Goal: Task Accomplishment & Management: Manage account settings

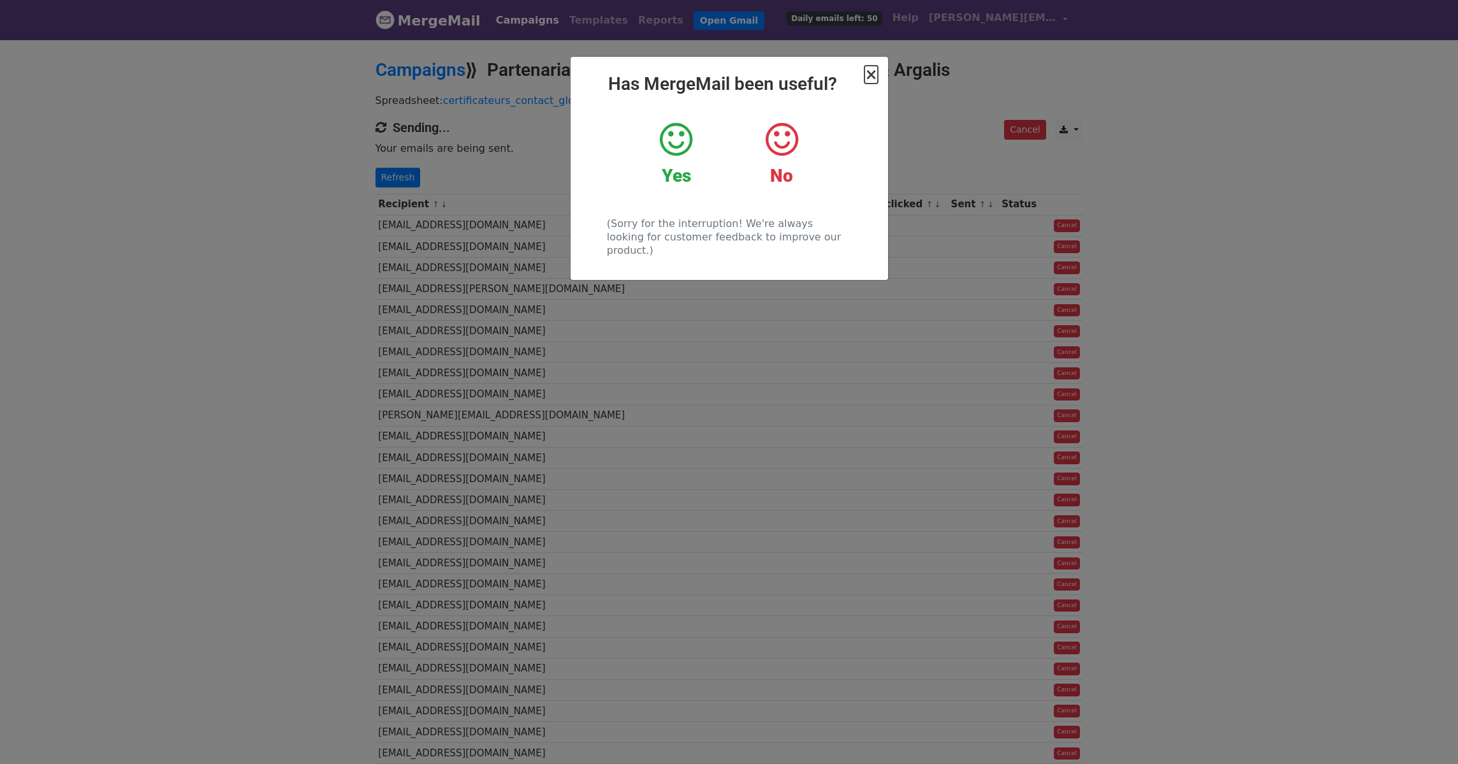
click at [870, 74] on span "×" at bounding box center [870, 75] width 13 height 18
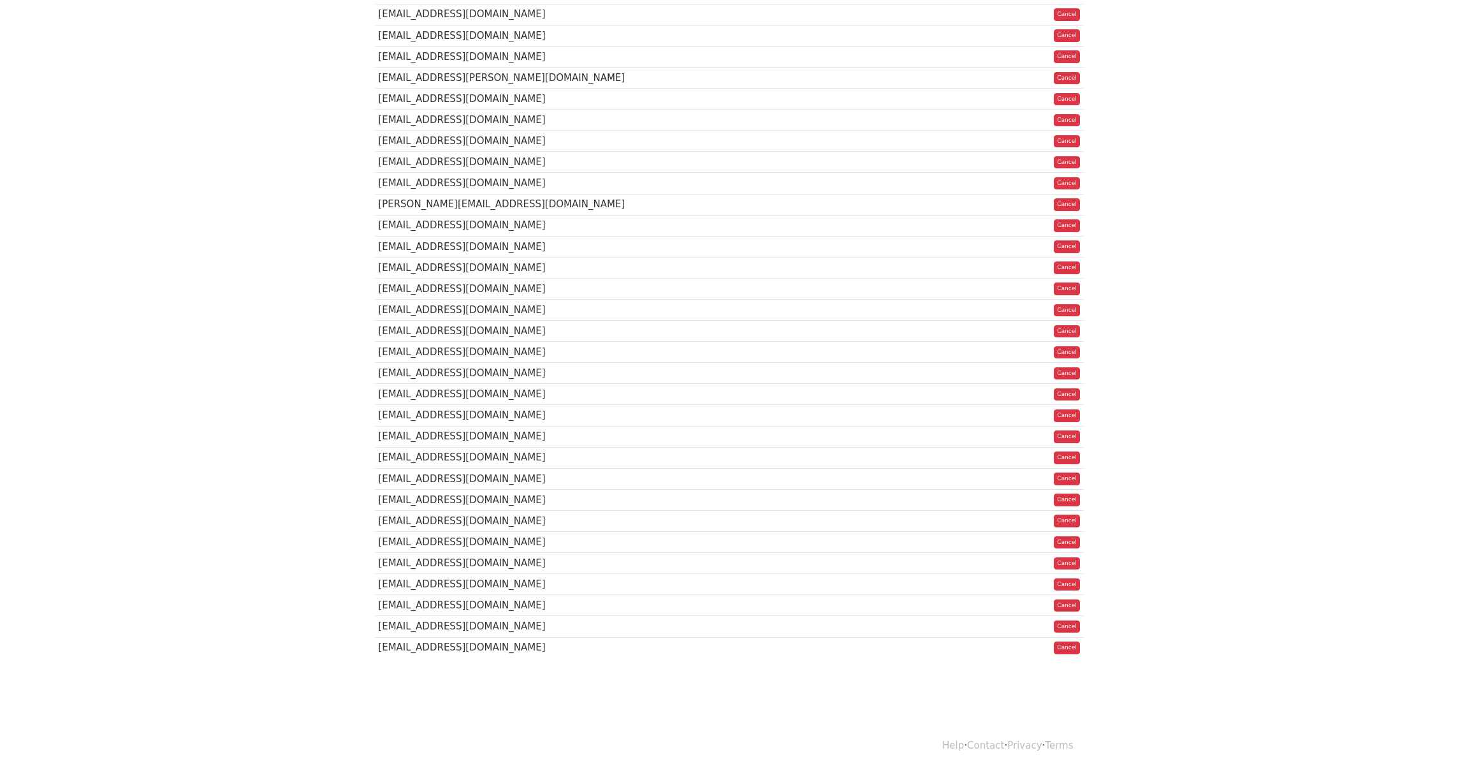
scroll to position [212, 0]
click at [1063, 653] on link "Cancel" at bounding box center [1067, 647] width 26 height 13
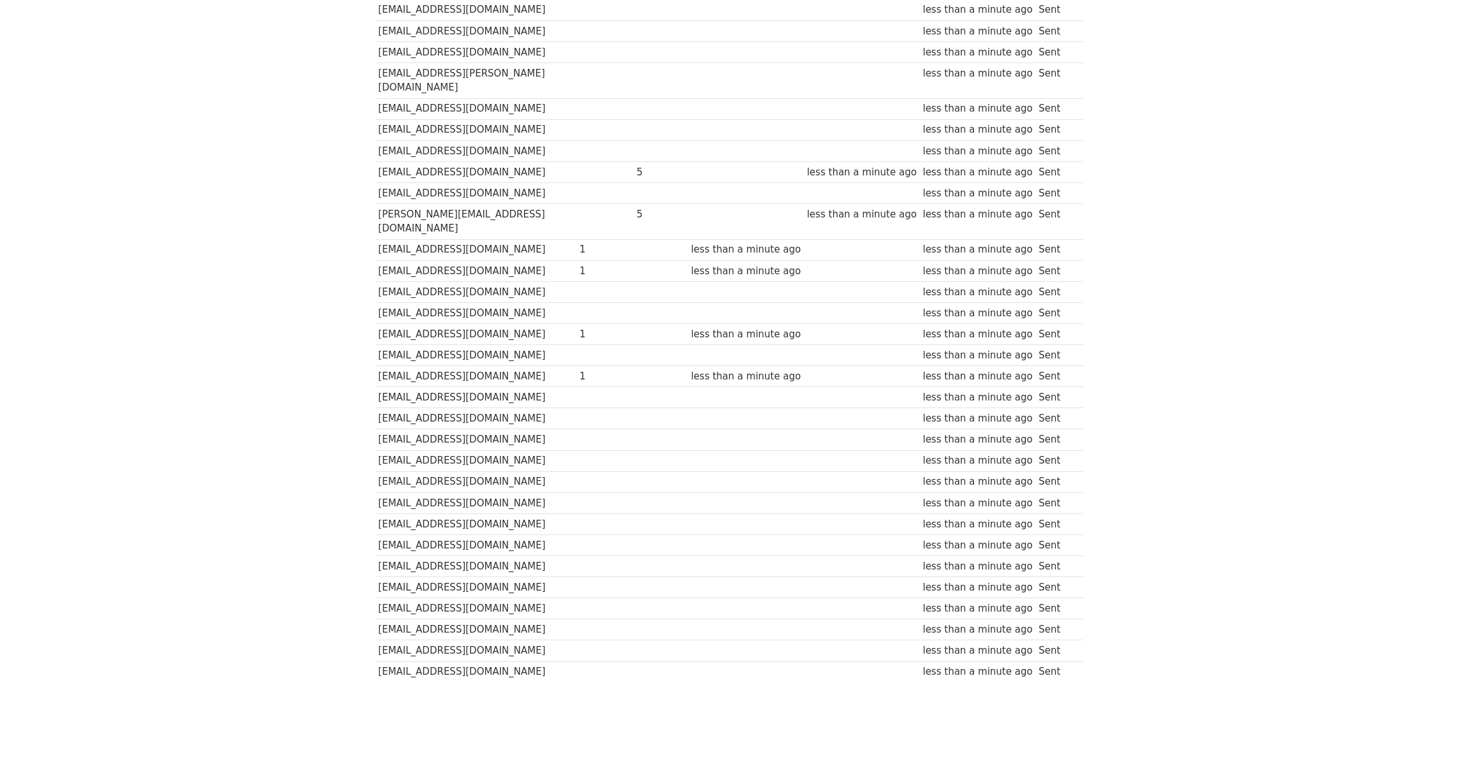
scroll to position [257, 0]
click at [509, 658] on td "[EMAIL_ADDRESS][DOMAIN_NAME]" at bounding box center [475, 668] width 201 height 21
drag, startPoint x: 410, startPoint y: 638, endPoint x: 1065, endPoint y: 641, distance: 655.2
click at [1082, 658] on tr "certification.france@socotec.com less than a minute ago Sent" at bounding box center [728, 668] width 707 height 21
click at [1042, 658] on td "Sent" at bounding box center [1055, 668] width 41 height 21
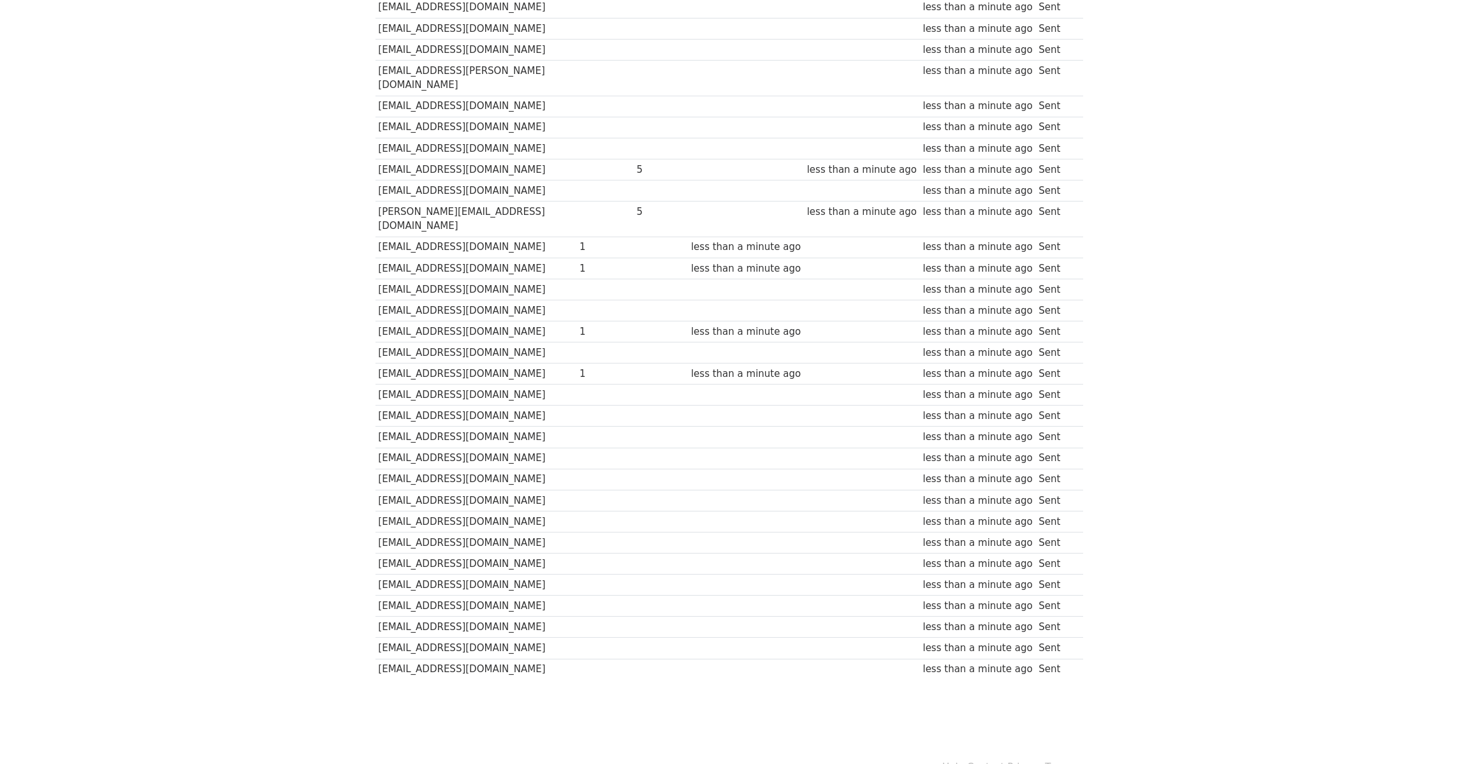
click at [992, 662] on div "less than a minute ago" at bounding box center [977, 669] width 110 height 15
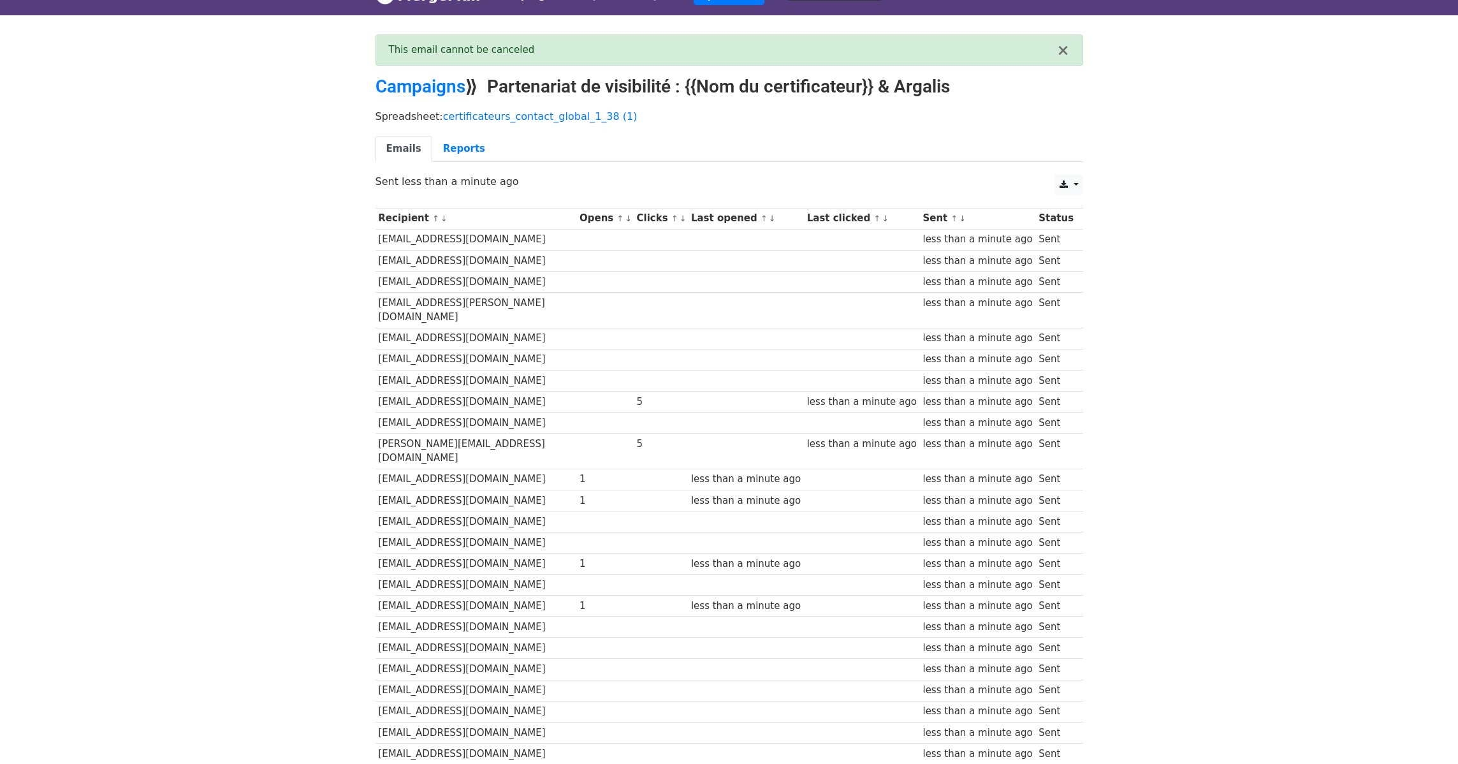
scroll to position [0, 0]
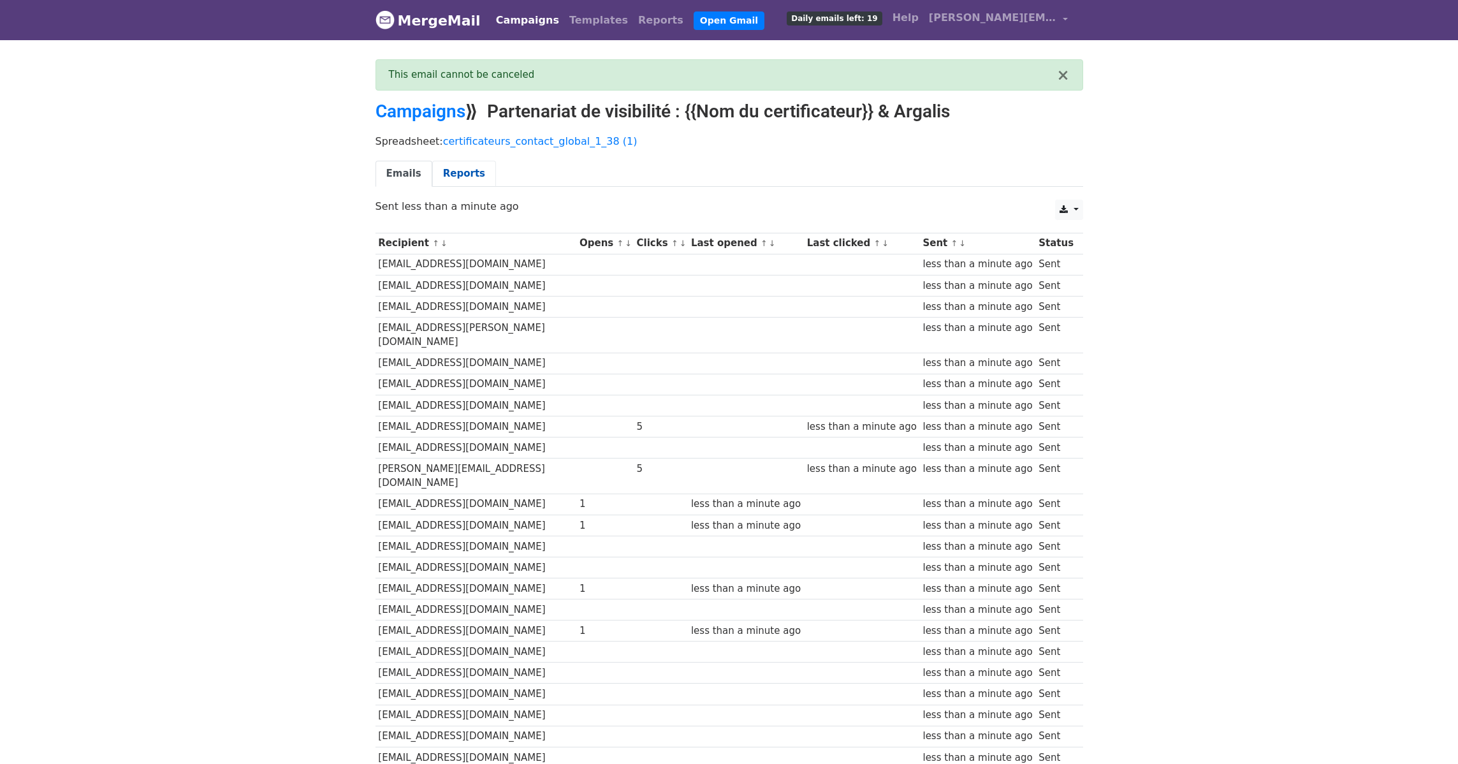
click at [467, 168] on link "Reports" at bounding box center [464, 174] width 64 height 26
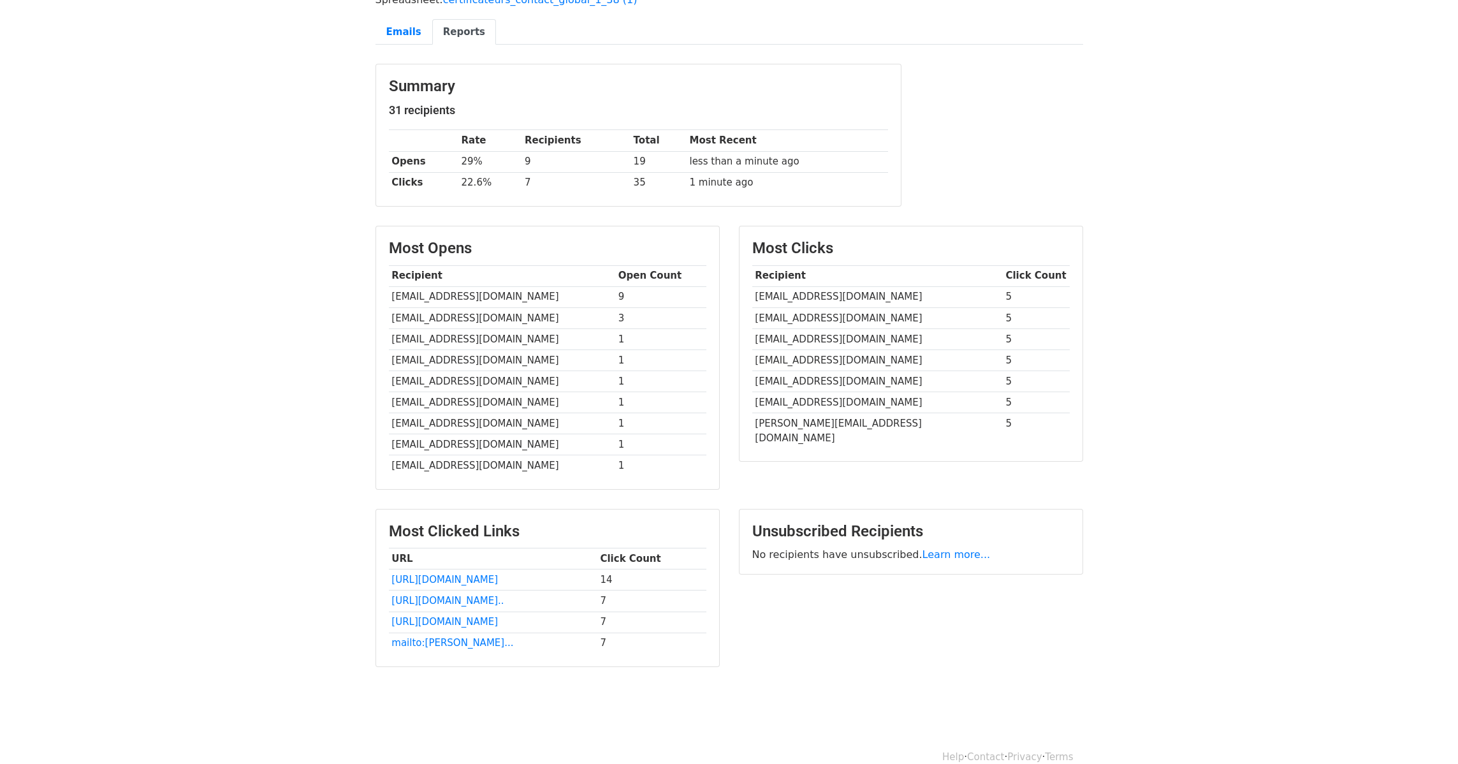
scroll to position [119, 0]
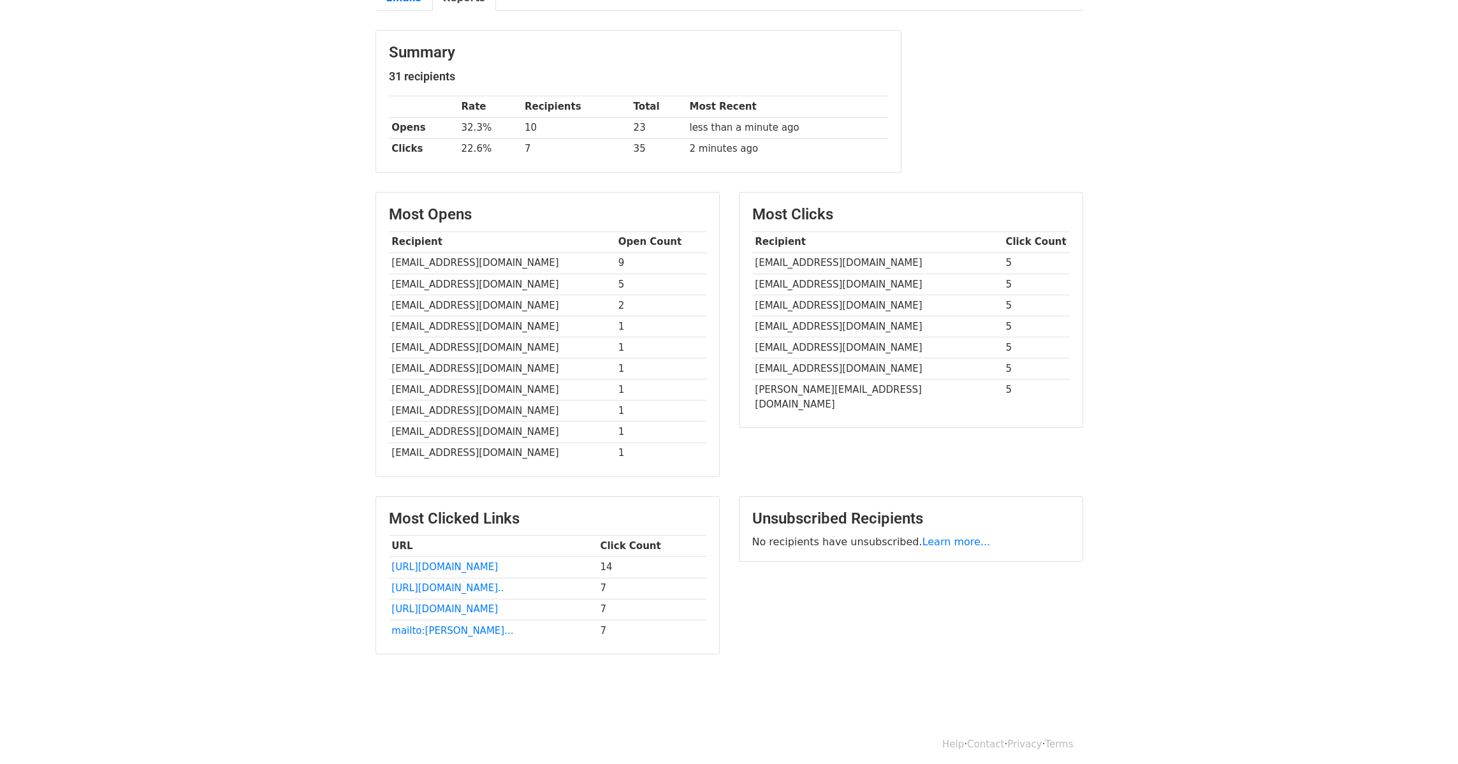
scroll to position [140, 0]
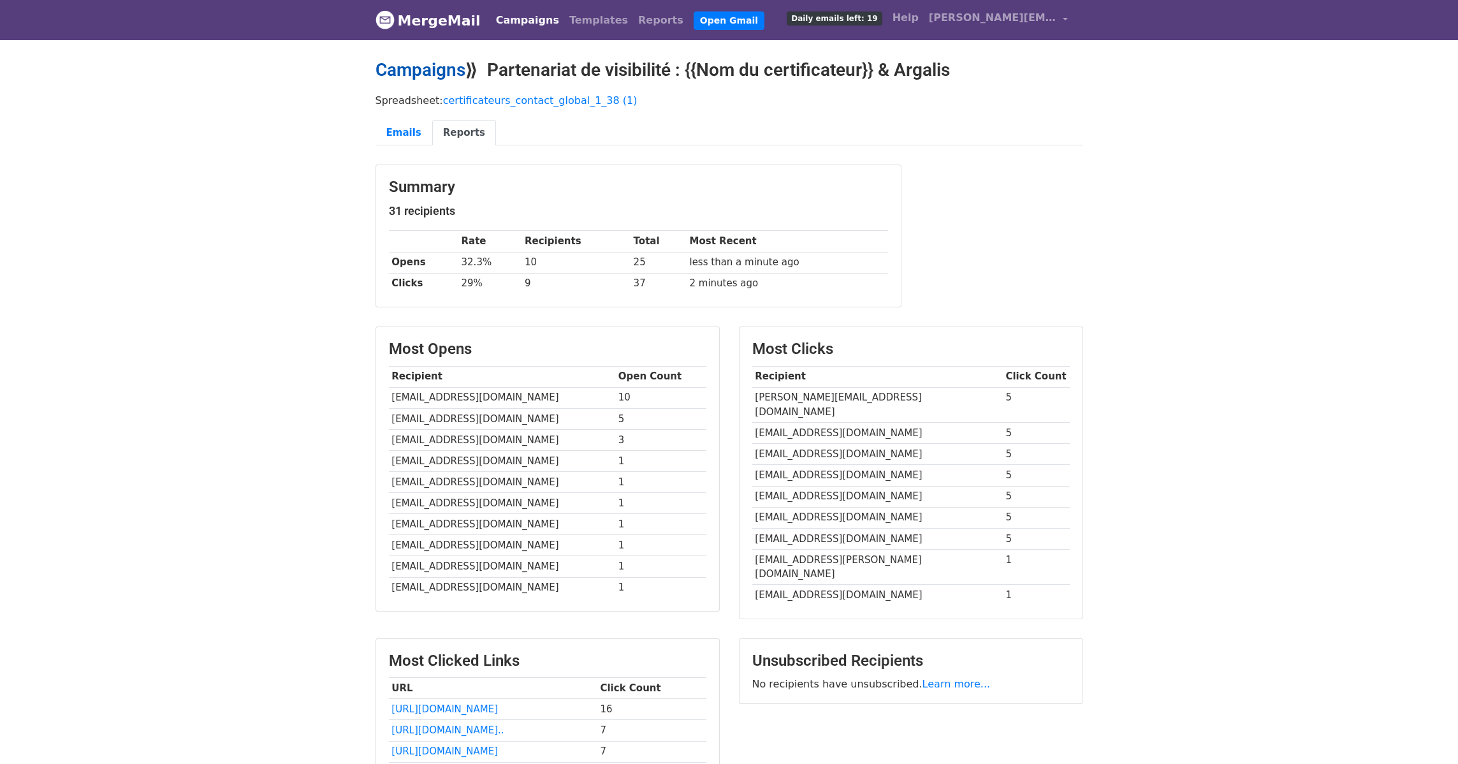
click at [425, 73] on link "Campaigns" at bounding box center [420, 69] width 90 height 21
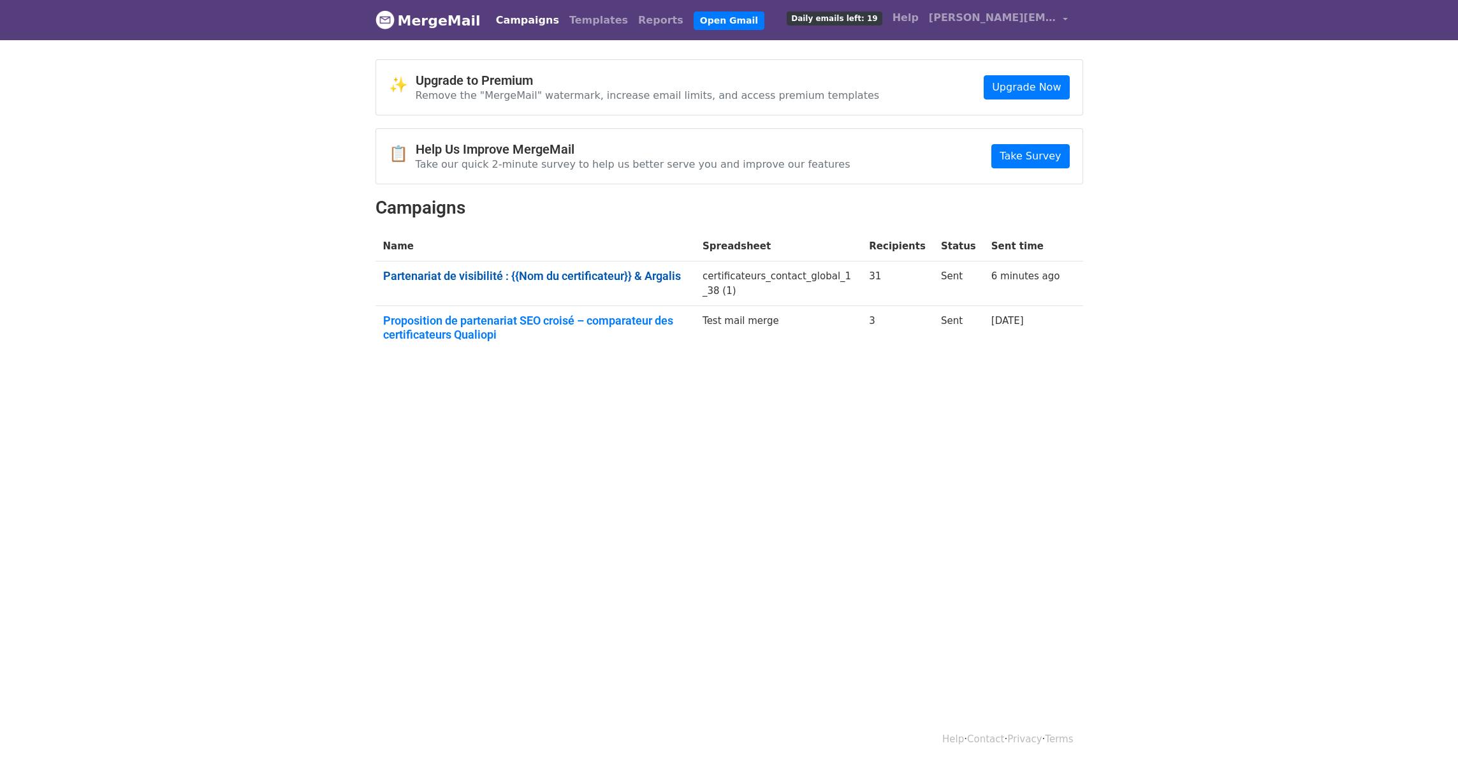
click at [465, 278] on link "Partenariat de visibilité : {{Nom du certificateur}} & Argalis" at bounding box center [535, 276] width 305 height 14
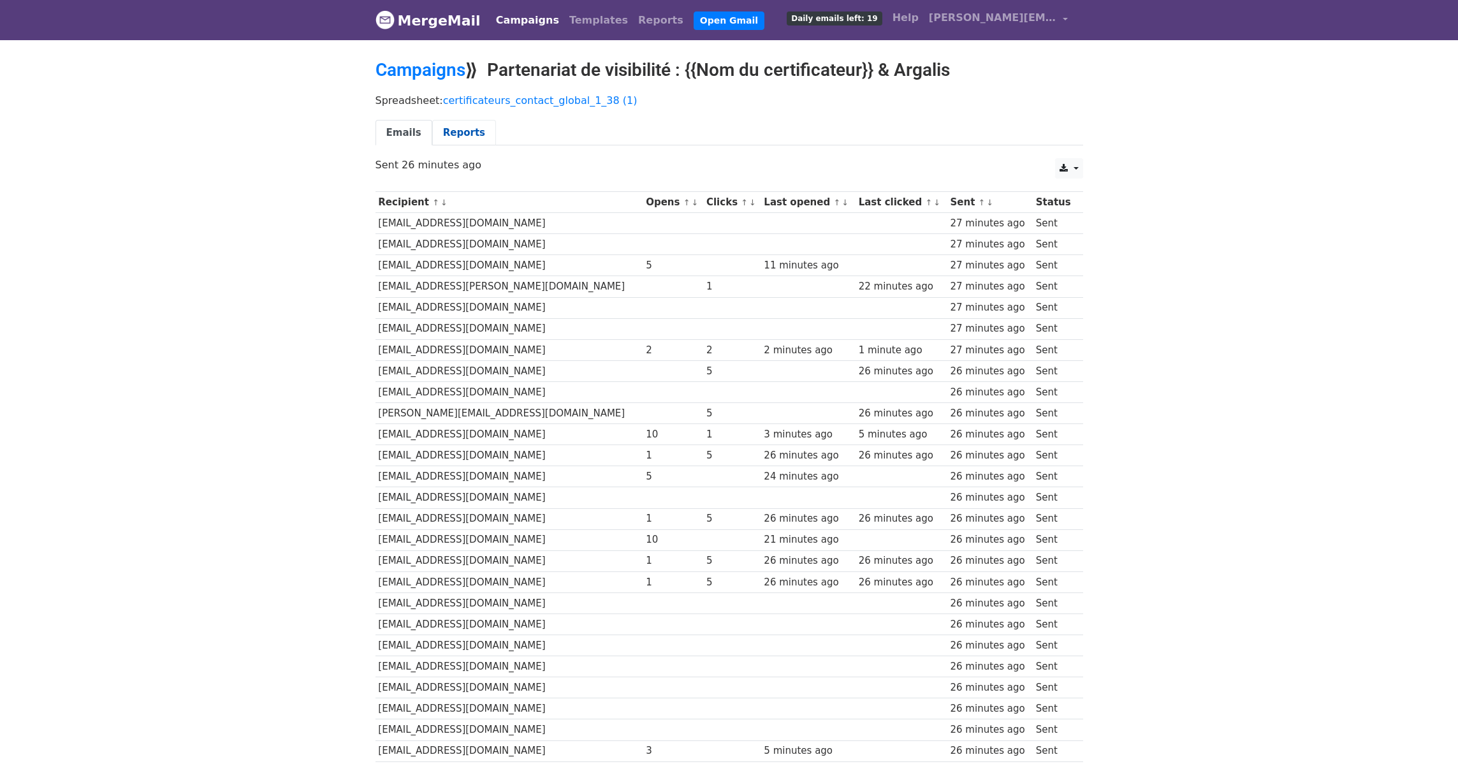
click at [465, 130] on link "Reports" at bounding box center [464, 133] width 64 height 26
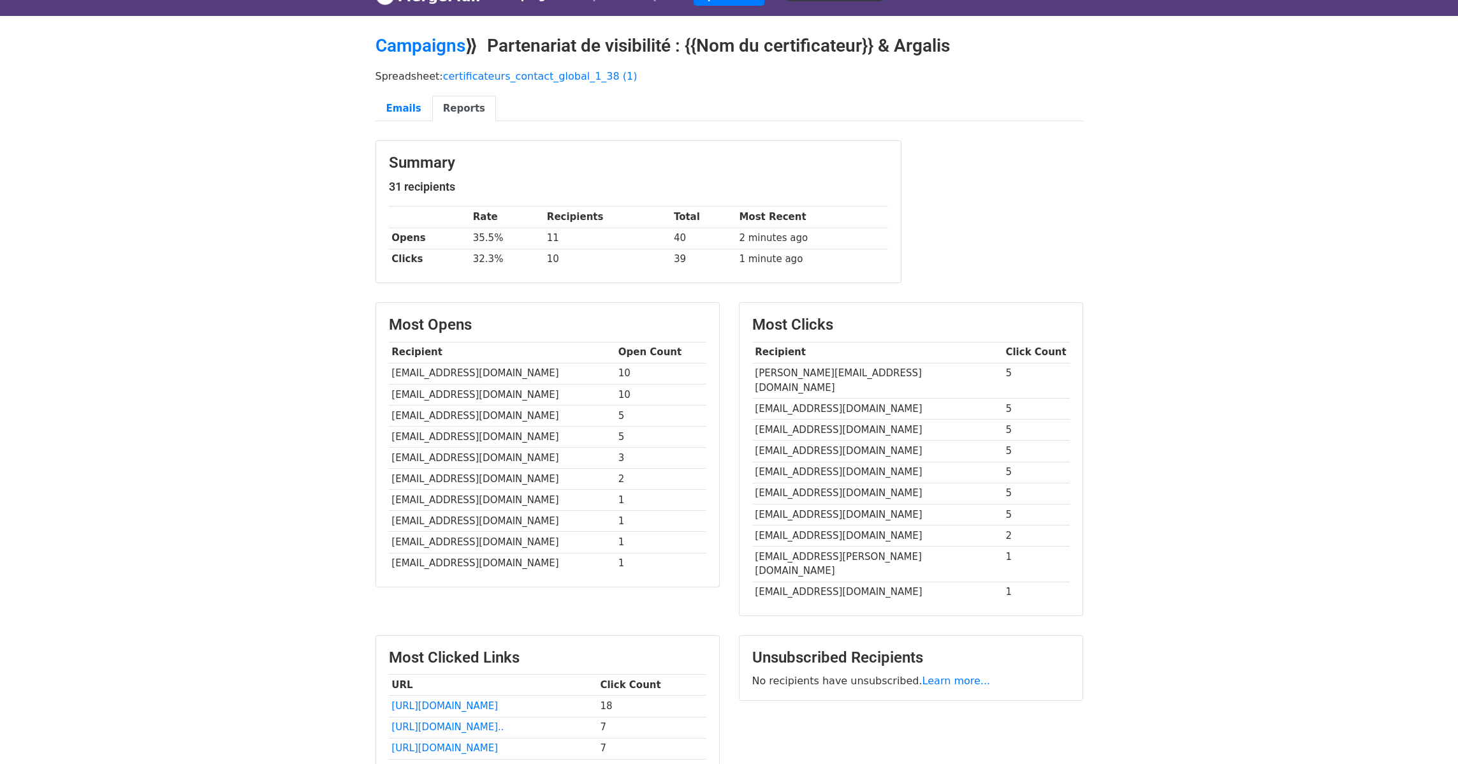
scroll to position [25, 0]
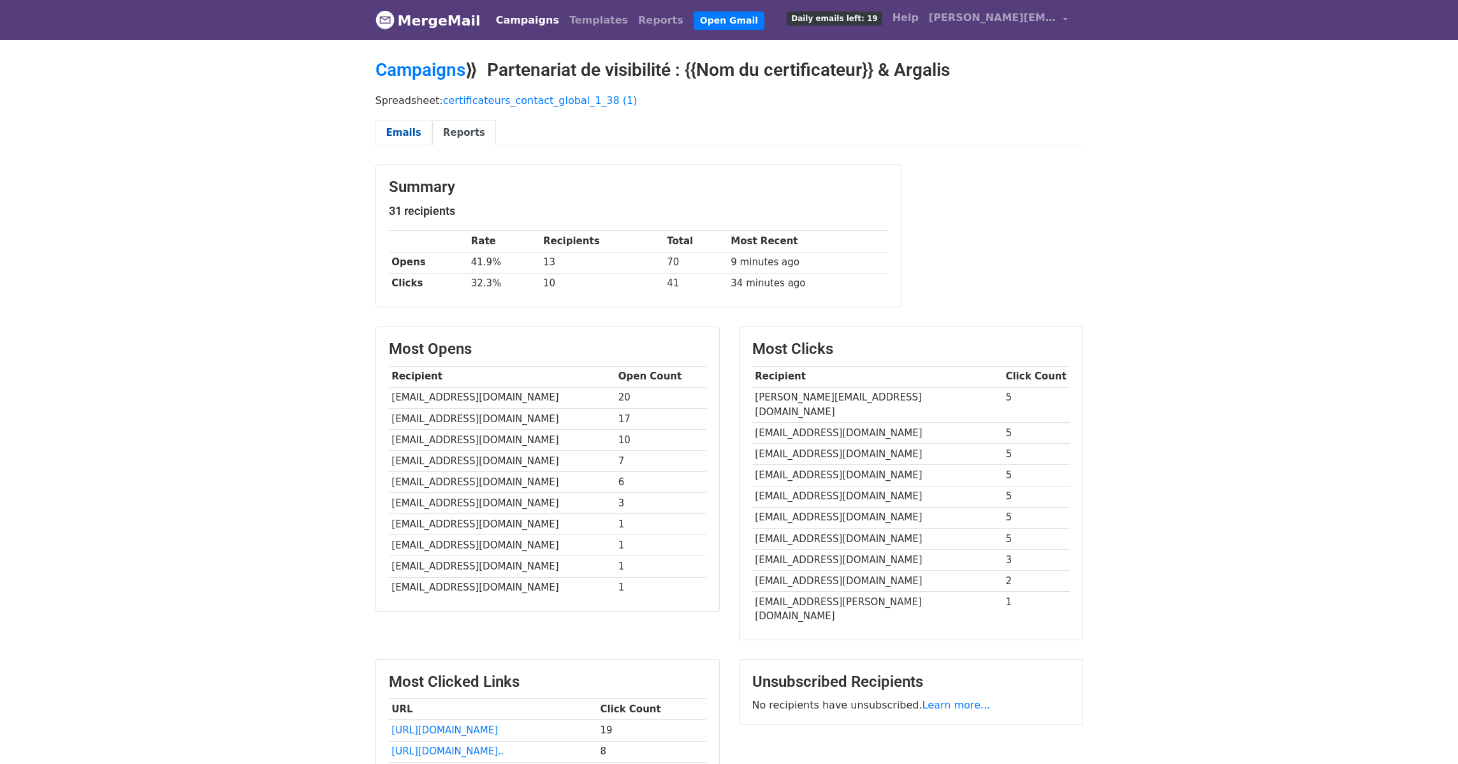
click at [409, 130] on link "Emails" at bounding box center [403, 133] width 57 height 26
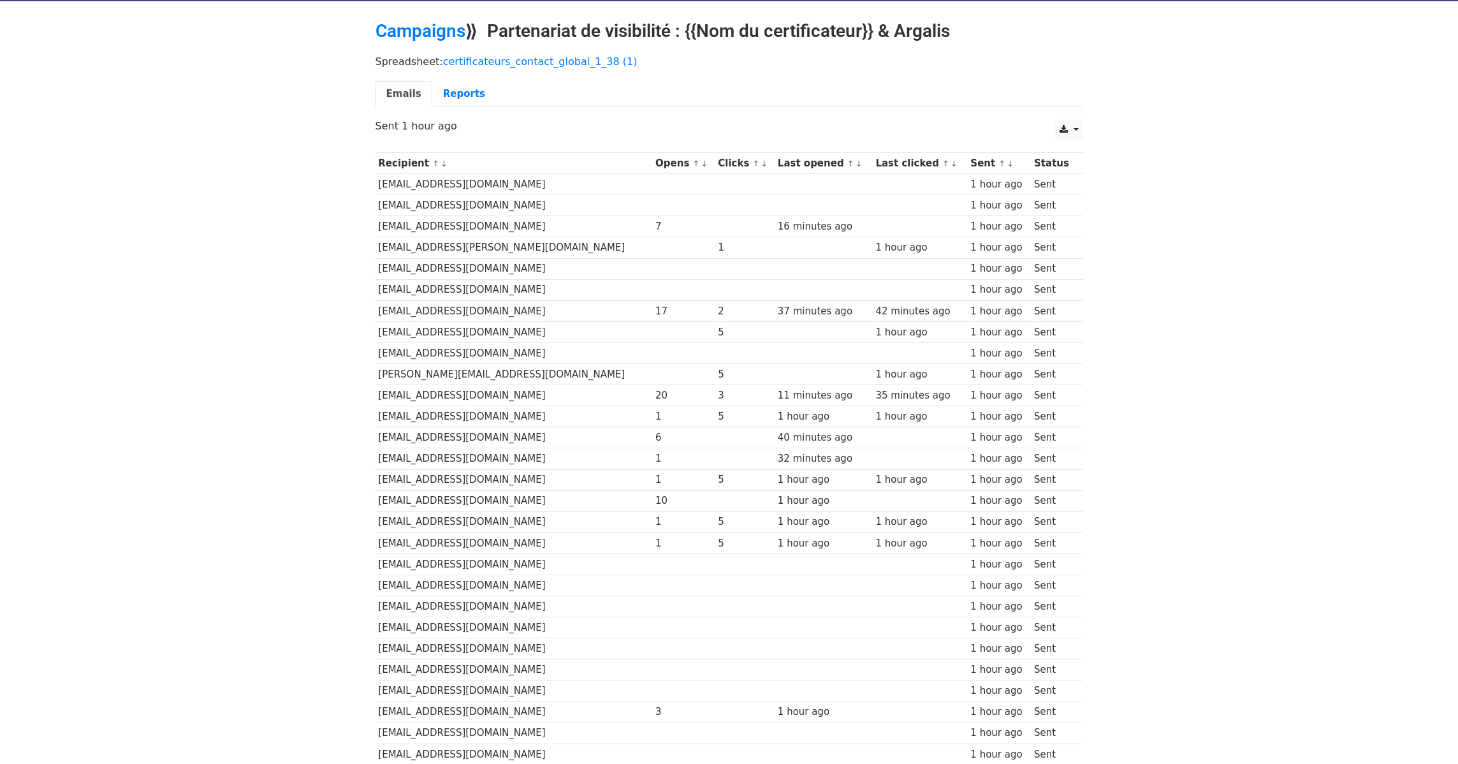
scroll to position [34, 0]
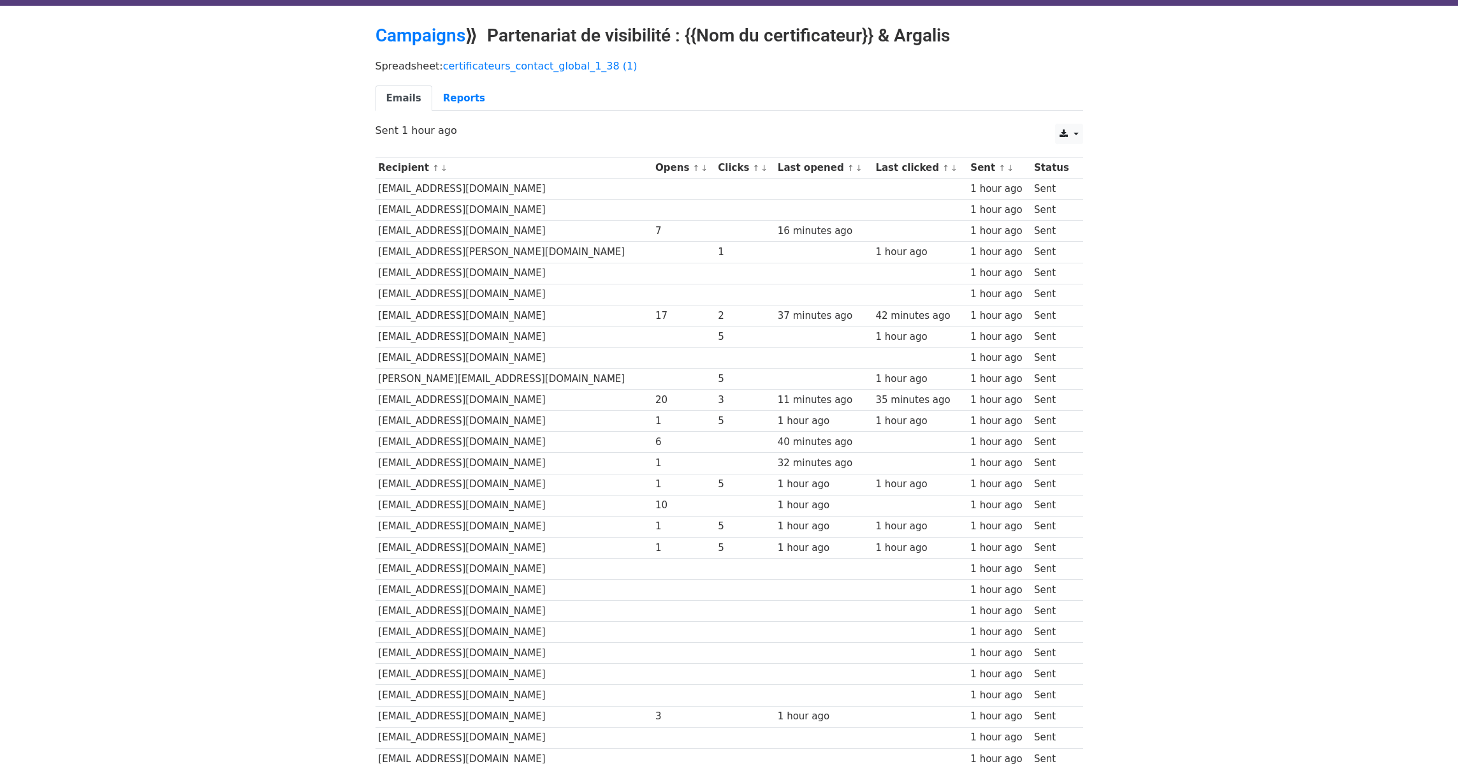
click at [559, 569] on td "[EMAIL_ADDRESS][DOMAIN_NAME]" at bounding box center [513, 568] width 277 height 21
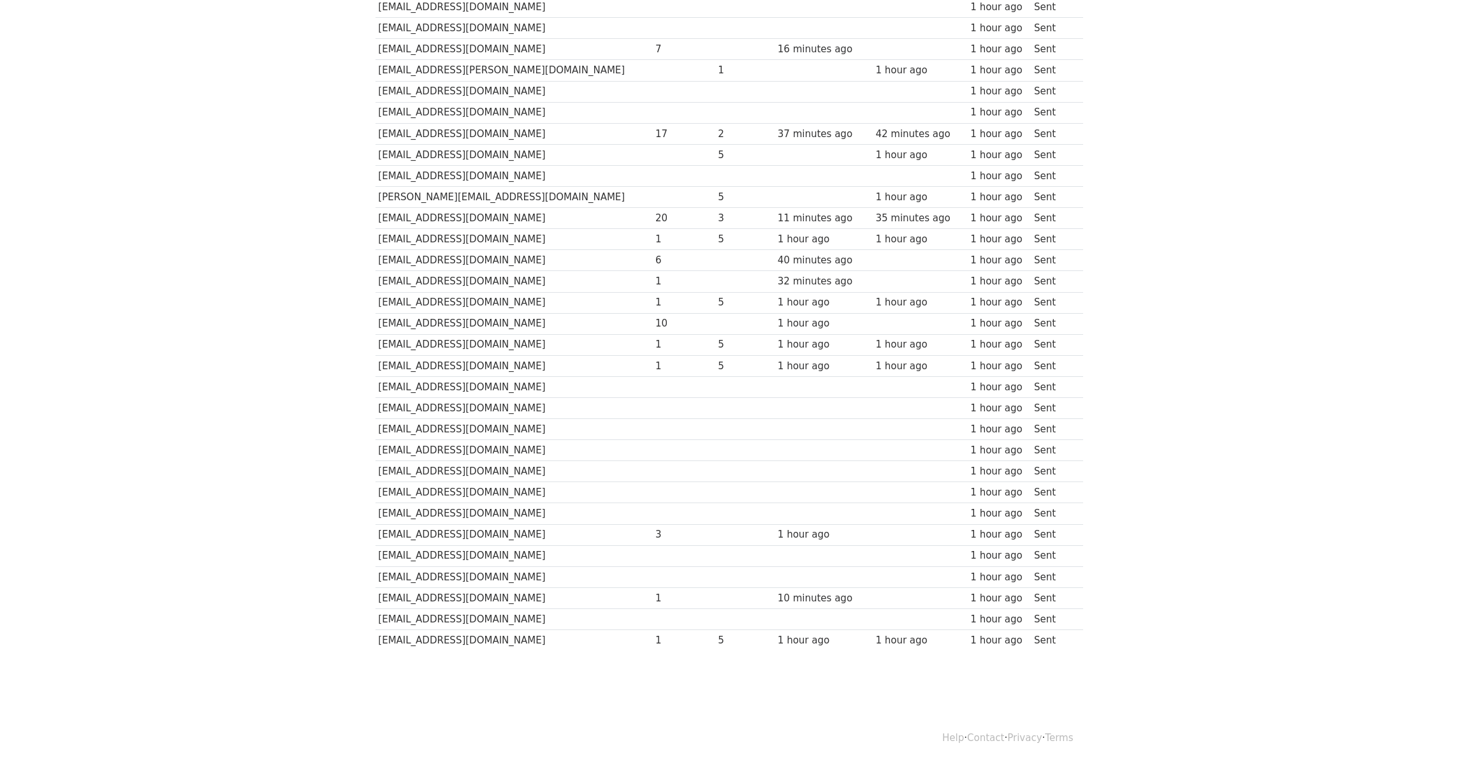
scroll to position [0, 0]
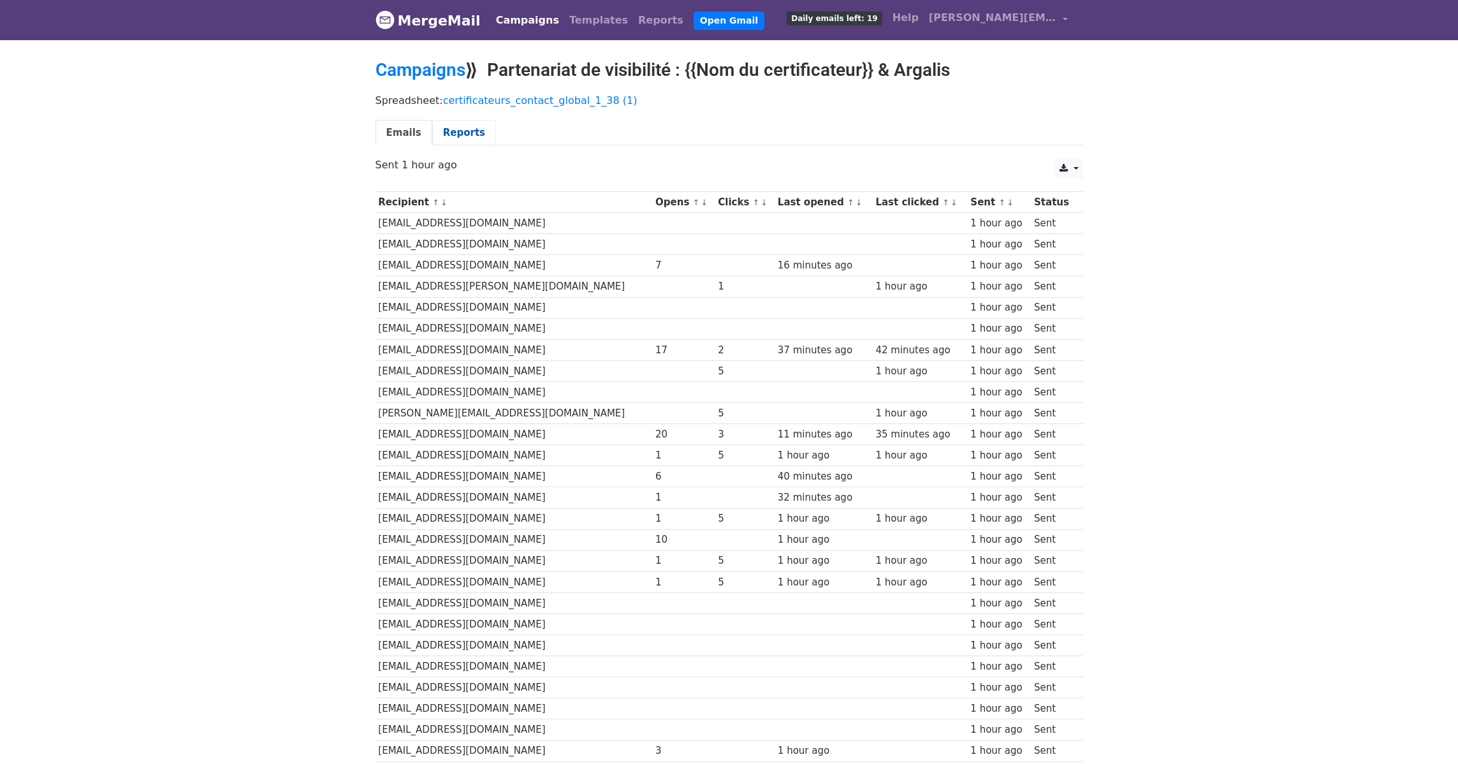
click at [452, 134] on link "Reports" at bounding box center [464, 133] width 64 height 26
